Goal: Information Seeking & Learning: Learn about a topic

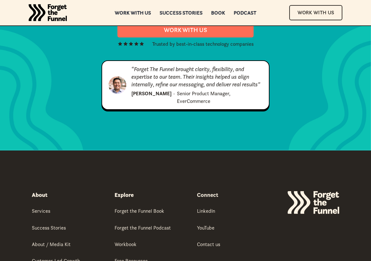
scroll to position [3172, 0]
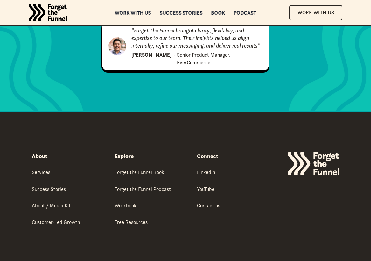
click at [137, 186] on div "Forget the Funnel Podcast" at bounding box center [143, 189] width 56 height 7
click at [40, 169] on div "Services" at bounding box center [41, 172] width 18 height 7
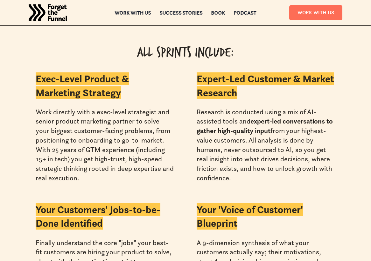
scroll to position [1467, 0]
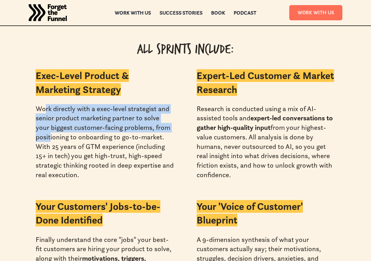
drag, startPoint x: 46, startPoint y: 103, endPoint x: 51, endPoint y: 125, distance: 22.2
click at [51, 125] on div "Work directly with a exec-level strategist and senior product marketing partner…" at bounding box center [105, 142] width 139 height 76
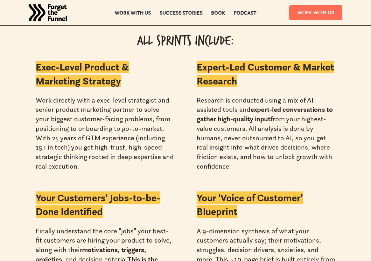
scroll to position [1476, 0]
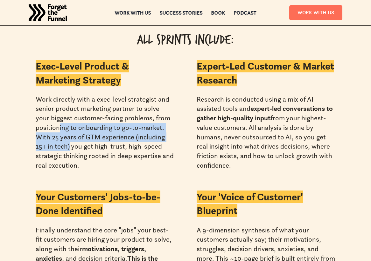
drag, startPoint x: 60, startPoint y: 118, endPoint x: 70, endPoint y: 136, distance: 20.1
click at [70, 136] on div "Work directly with a exec-level strategist and senior product marketing partner…" at bounding box center [105, 133] width 139 height 76
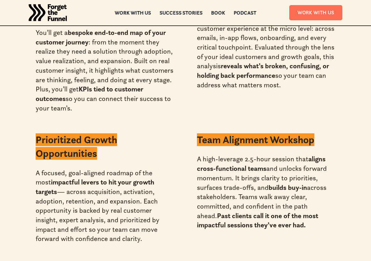
scroll to position [2105, 0]
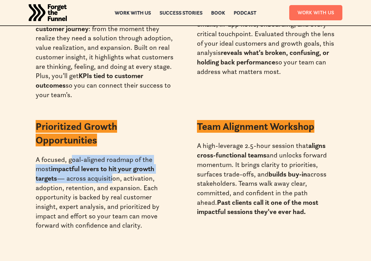
drag, startPoint x: 71, startPoint y: 154, endPoint x: 80, endPoint y: 173, distance: 21.4
click at [80, 173] on div "A focused, goal-aligned roadmap of the most impactful levers to hit your growth…" at bounding box center [105, 193] width 138 height 76
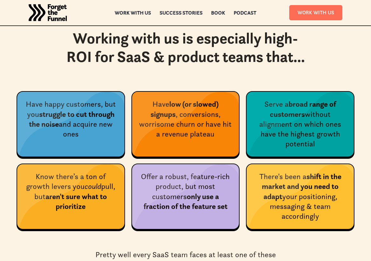
scroll to position [2432, 0]
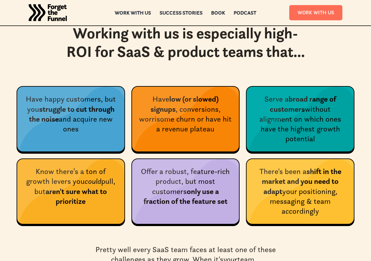
click at [70, 120] on img at bounding box center [71, 119] width 105 height 65
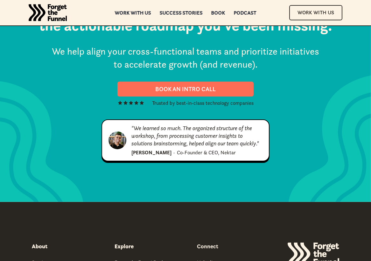
scroll to position [3379, 0]
